Goal: Task Accomplishment & Management: Use online tool/utility

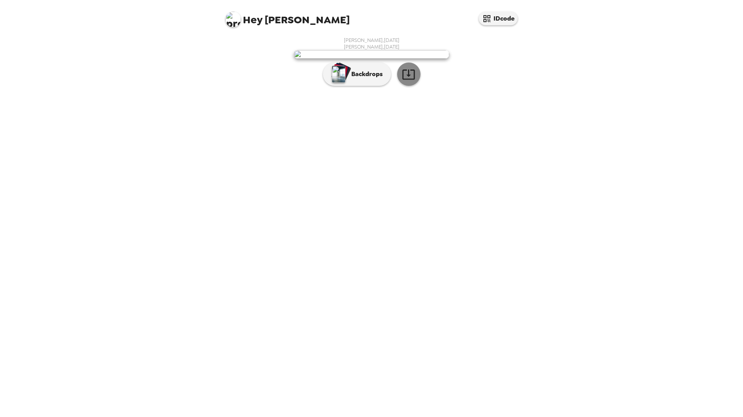
click at [412, 81] on icon "button" at bounding box center [409, 75] width 14 height 14
click at [356, 79] on p "Backdrops" at bounding box center [364, 74] width 35 height 9
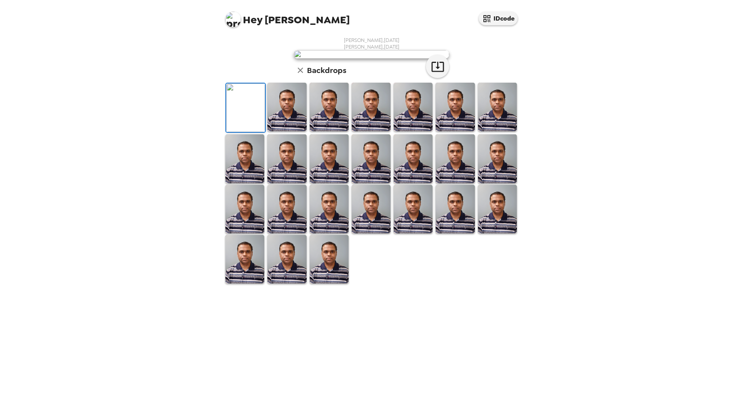
scroll to position [61, 0]
click at [292, 131] on img at bounding box center [286, 107] width 39 height 49
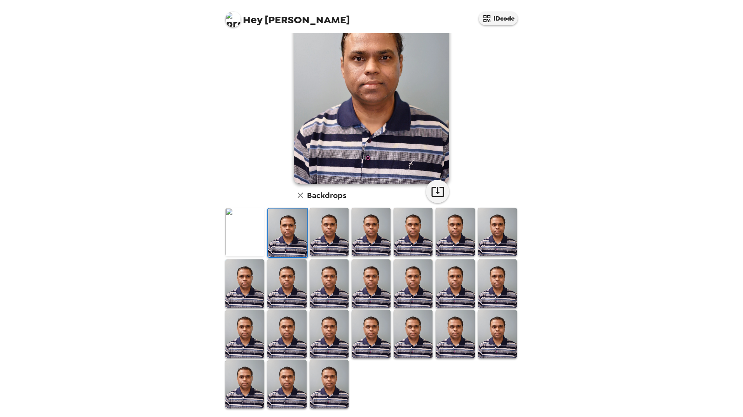
click at [329, 240] on img at bounding box center [329, 232] width 39 height 49
click at [420, 328] on img at bounding box center [412, 334] width 39 height 49
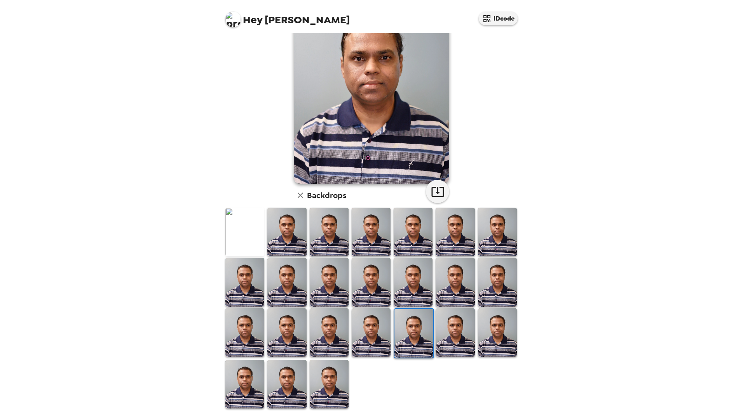
click at [456, 332] on img at bounding box center [454, 332] width 39 height 49
click at [494, 337] on img at bounding box center [497, 332] width 39 height 49
click at [285, 337] on img at bounding box center [286, 332] width 39 height 49
click at [246, 336] on img at bounding box center [244, 332] width 39 height 49
click at [285, 378] on img at bounding box center [286, 384] width 39 height 49
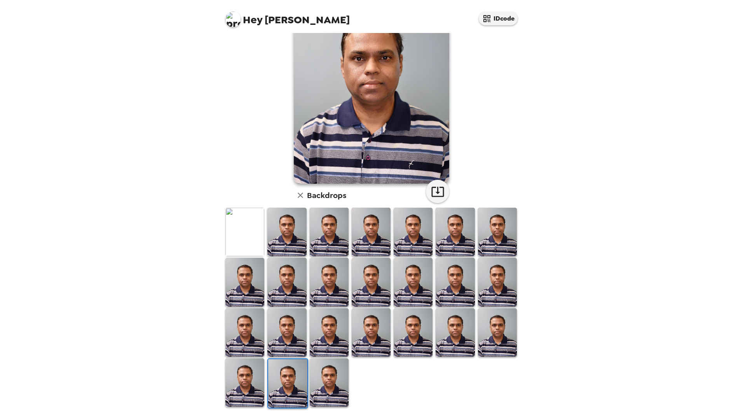
click at [327, 386] on img at bounding box center [329, 382] width 39 height 49
click at [365, 242] on img at bounding box center [370, 232] width 39 height 49
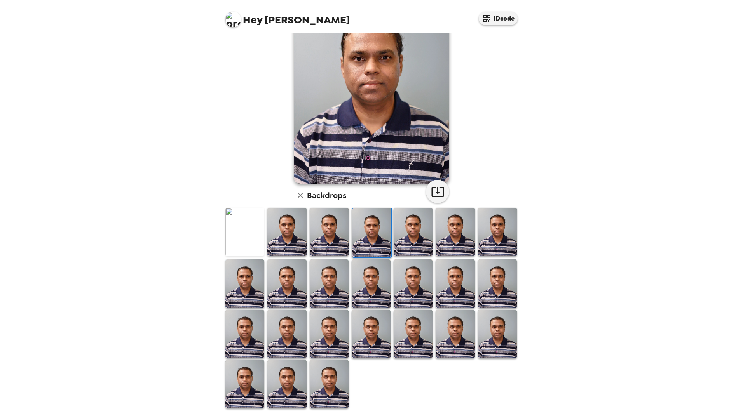
click at [247, 242] on img at bounding box center [244, 232] width 39 height 49
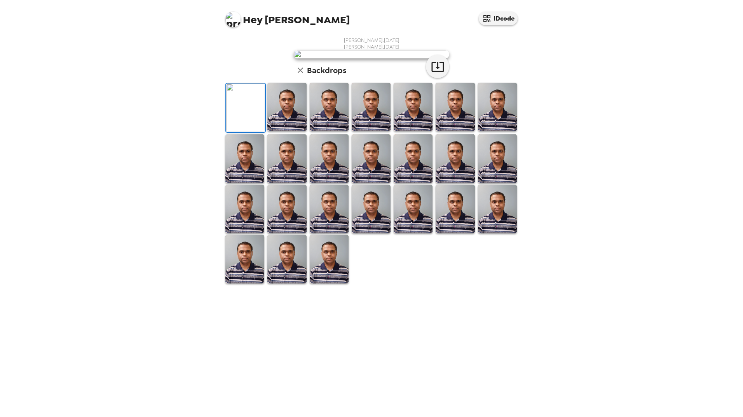
click at [310, 131] on img at bounding box center [329, 107] width 39 height 49
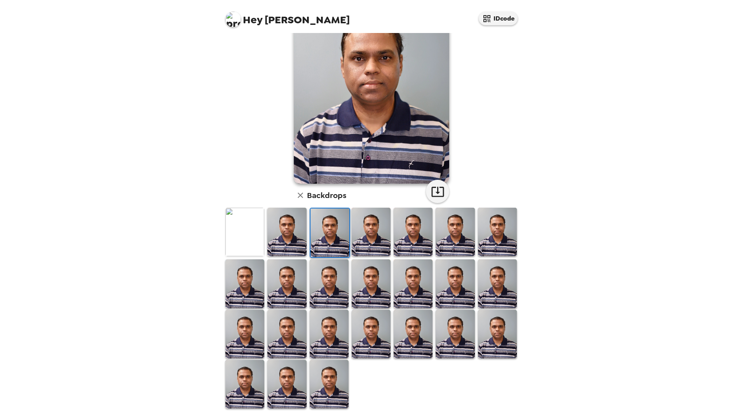
click at [341, 305] on img at bounding box center [329, 283] width 39 height 49
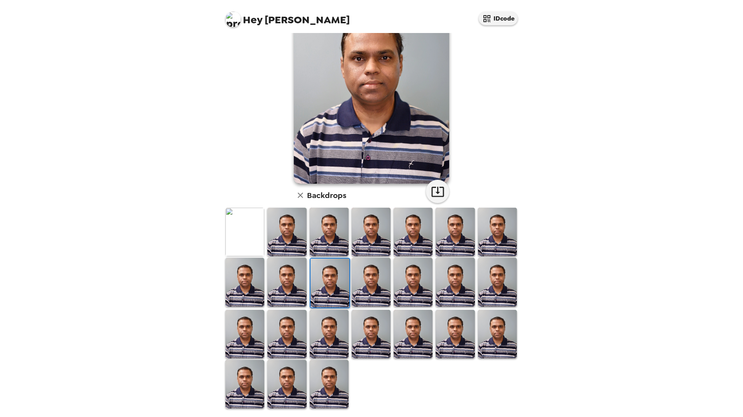
click at [428, 310] on img at bounding box center [412, 334] width 39 height 49
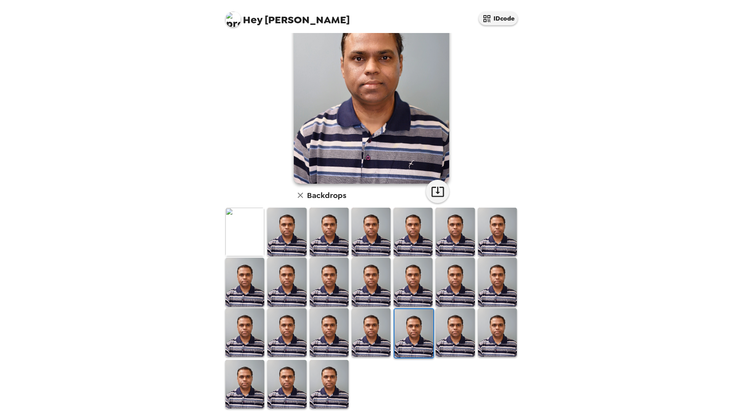
click at [456, 288] on img at bounding box center [454, 282] width 39 height 49
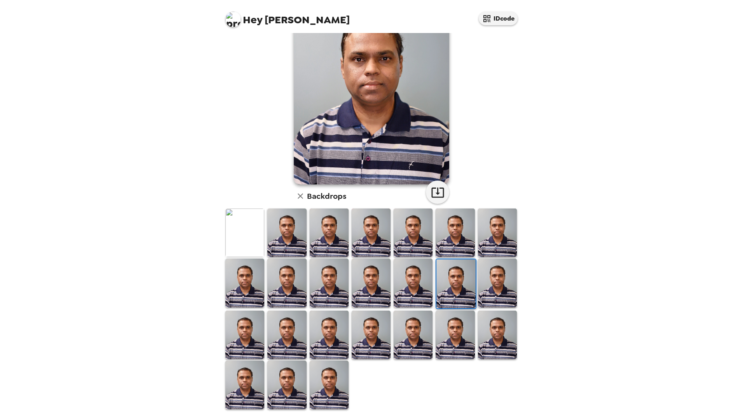
click at [485, 261] on img at bounding box center [497, 283] width 39 height 49
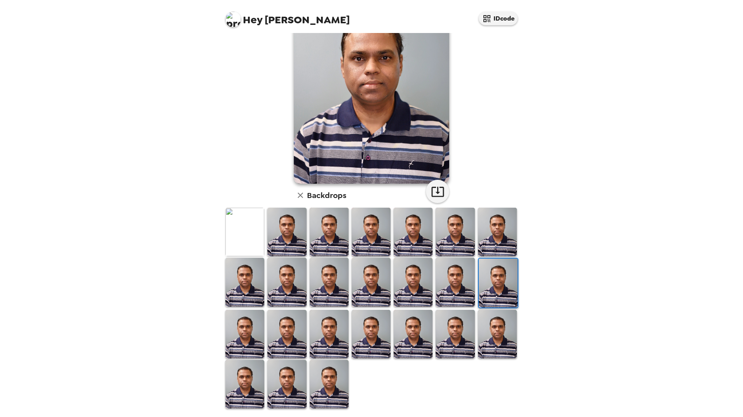
click at [481, 247] on img at bounding box center [497, 232] width 39 height 49
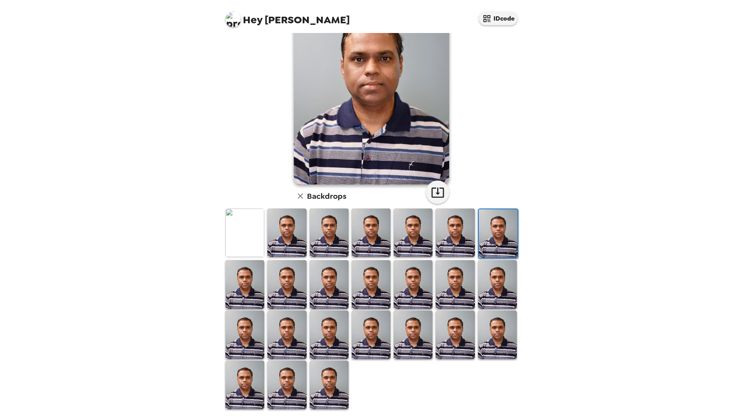
click at [424, 246] on img at bounding box center [412, 233] width 39 height 49
click at [369, 254] on img at bounding box center [370, 233] width 39 height 49
click at [381, 299] on img at bounding box center [370, 284] width 39 height 49
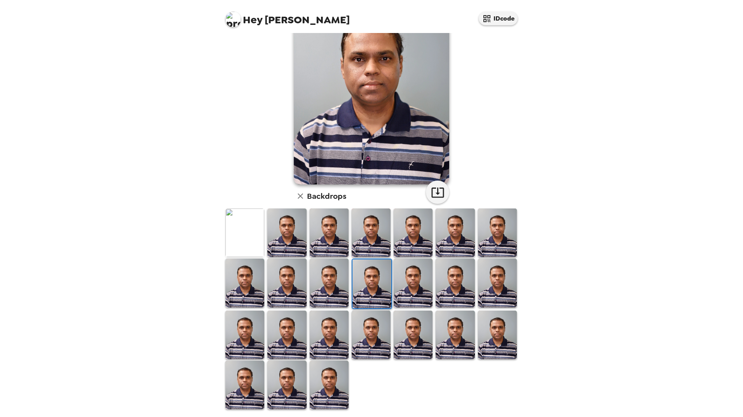
scroll to position [60, 0]
click at [327, 377] on img at bounding box center [329, 385] width 39 height 49
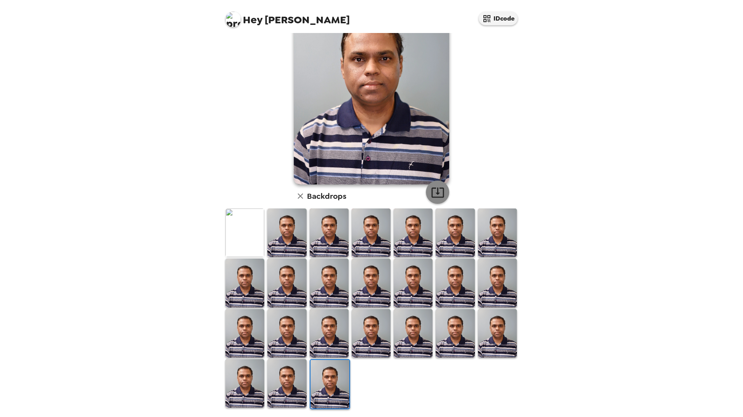
click at [434, 193] on icon "button" at bounding box center [437, 193] width 12 height 10
click at [370, 292] on img at bounding box center [370, 283] width 39 height 49
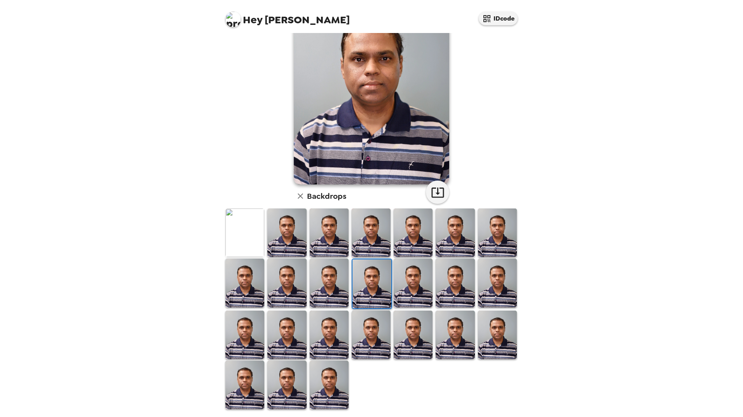
click at [322, 390] on img at bounding box center [329, 385] width 39 height 49
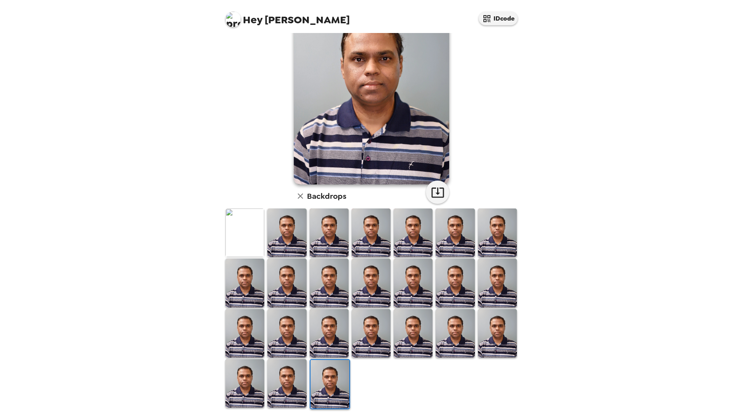
click at [490, 339] on img at bounding box center [497, 333] width 39 height 49
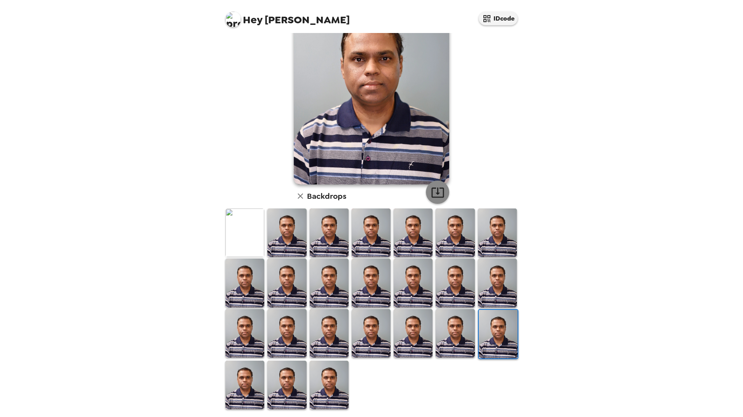
click at [433, 194] on icon "button" at bounding box center [438, 193] width 14 height 14
drag, startPoint x: 252, startPoint y: 334, endPoint x: 340, endPoint y: 277, distance: 104.8
click at [252, 334] on img at bounding box center [244, 333] width 39 height 49
click at [434, 191] on icon "button" at bounding box center [437, 193] width 12 height 10
